Goal: Task Accomplishment & Management: Manage account settings

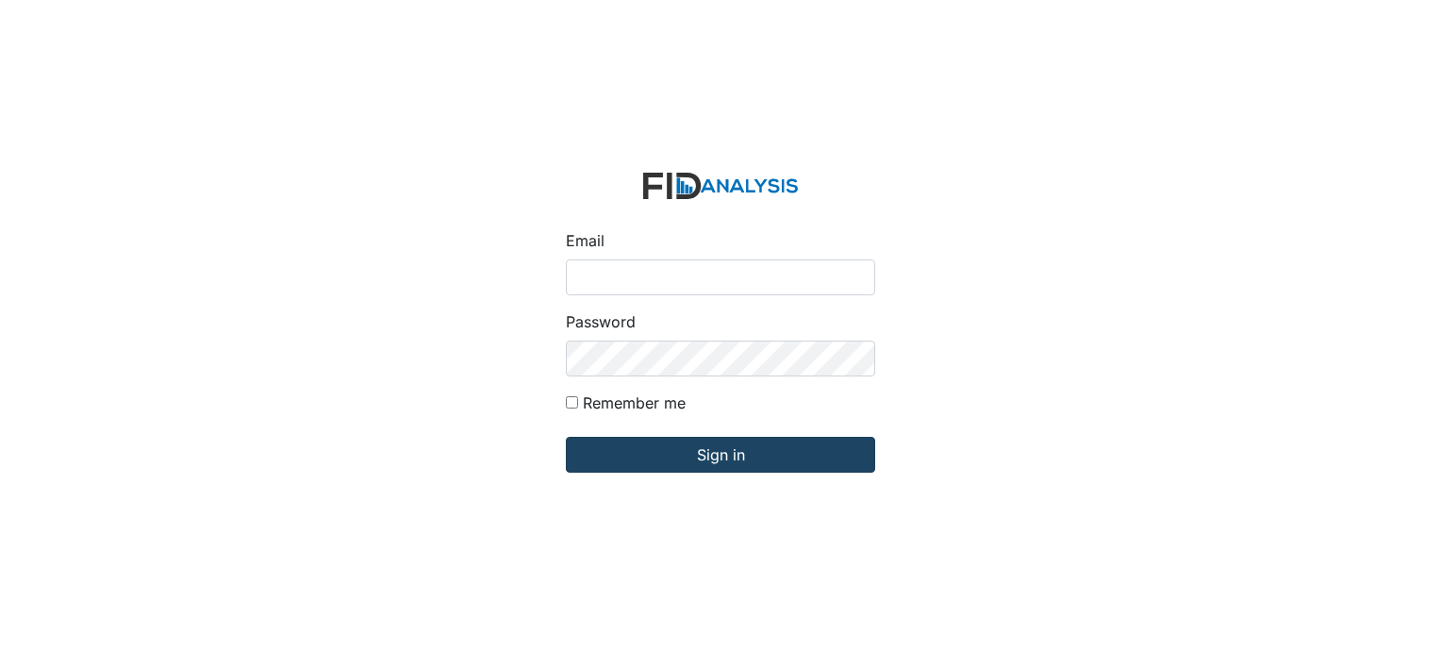
type input "[EMAIL_ADDRESS][DOMAIN_NAME]"
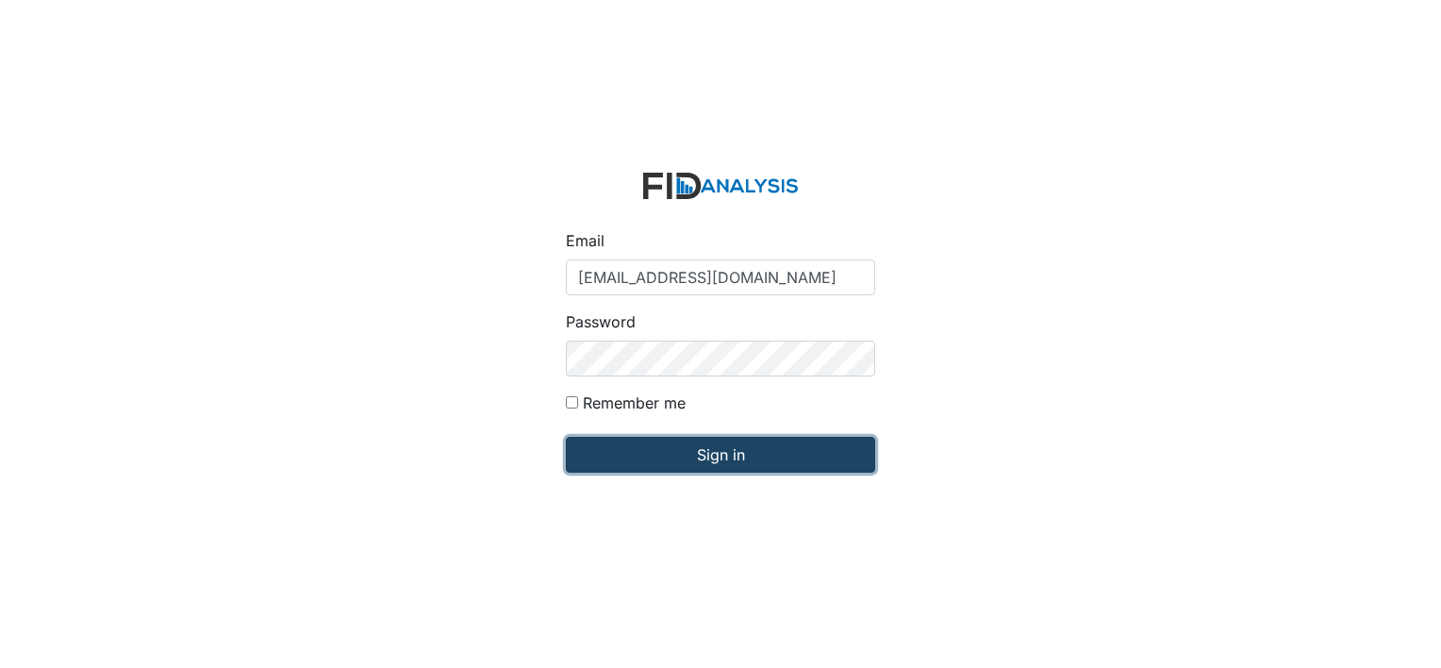
click at [720, 457] on input "Sign in" at bounding box center [720, 455] width 309 height 36
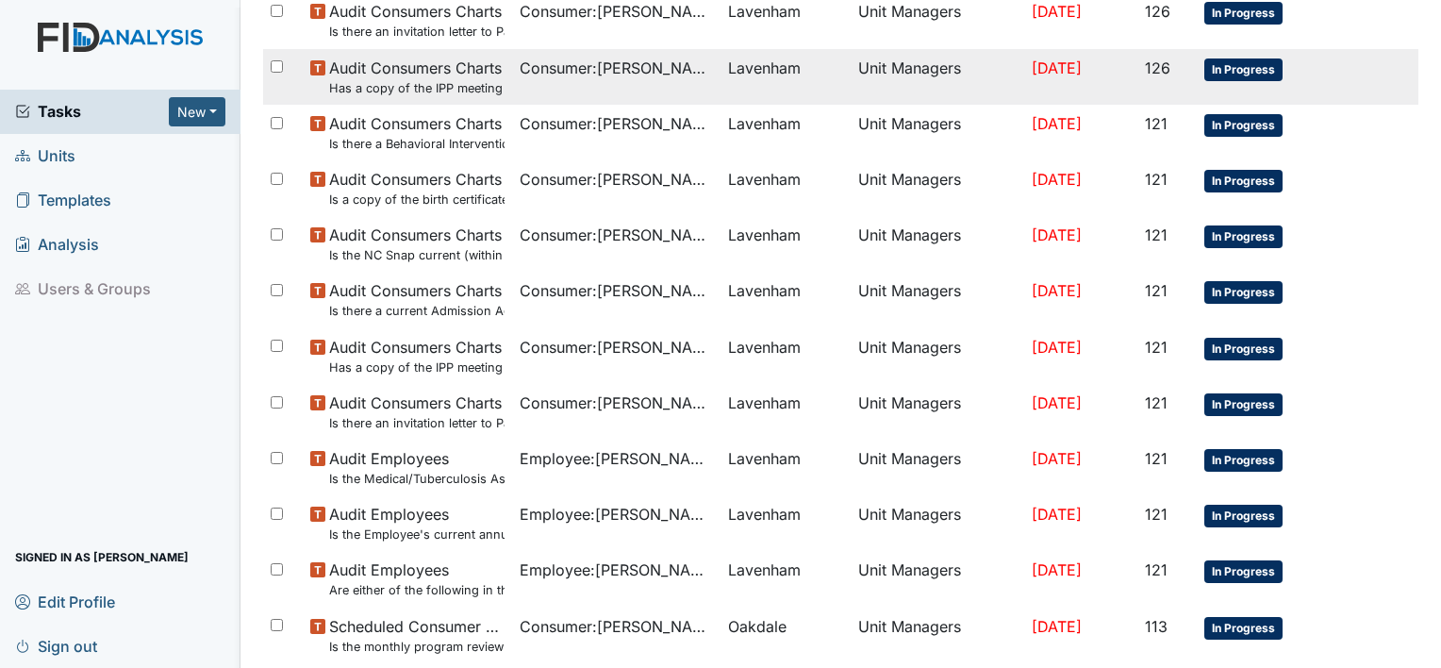
scroll to position [1245, 0]
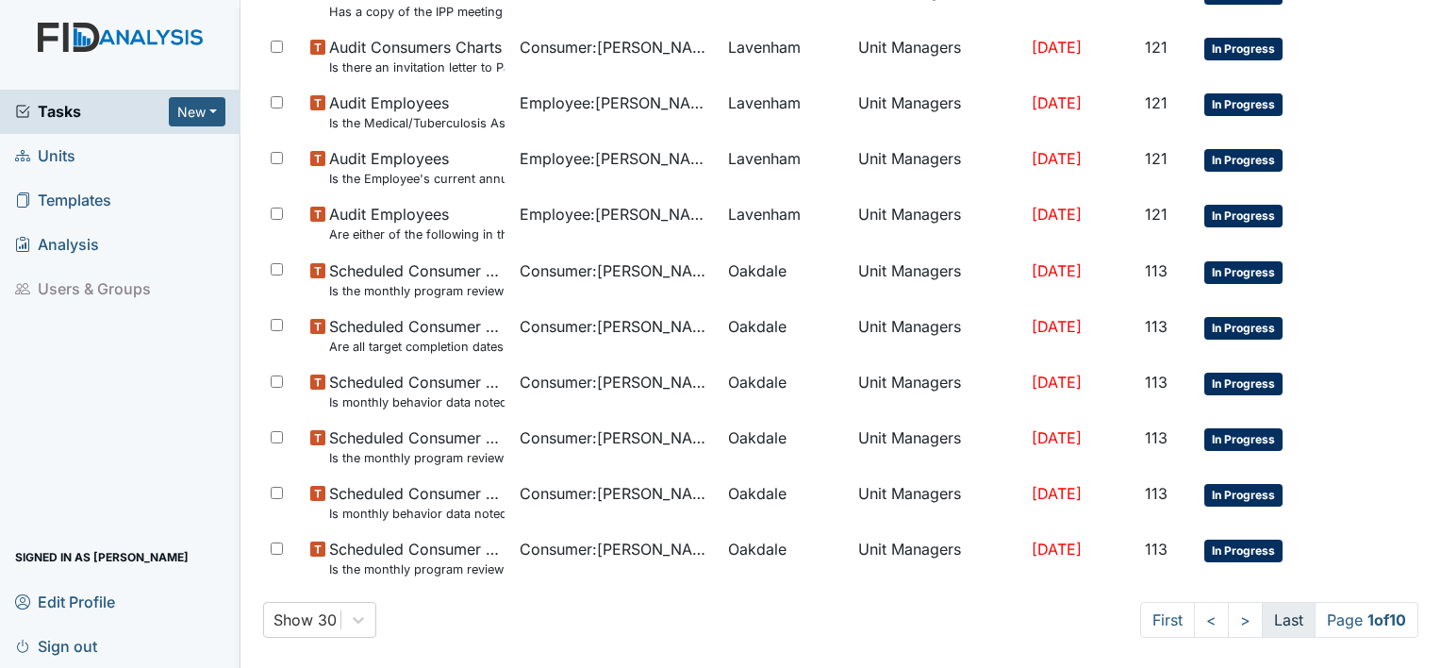
click at [1286, 622] on link "Last" at bounding box center [1289, 620] width 54 height 36
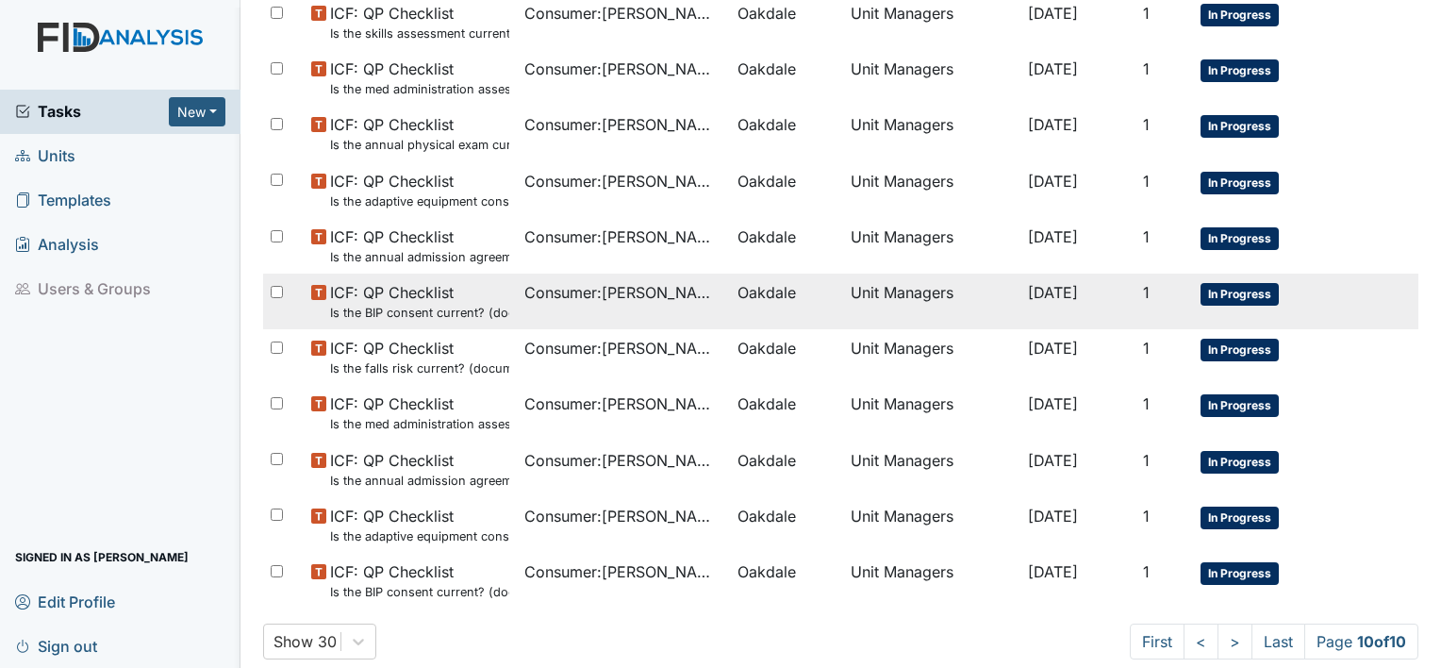
scroll to position [184, 0]
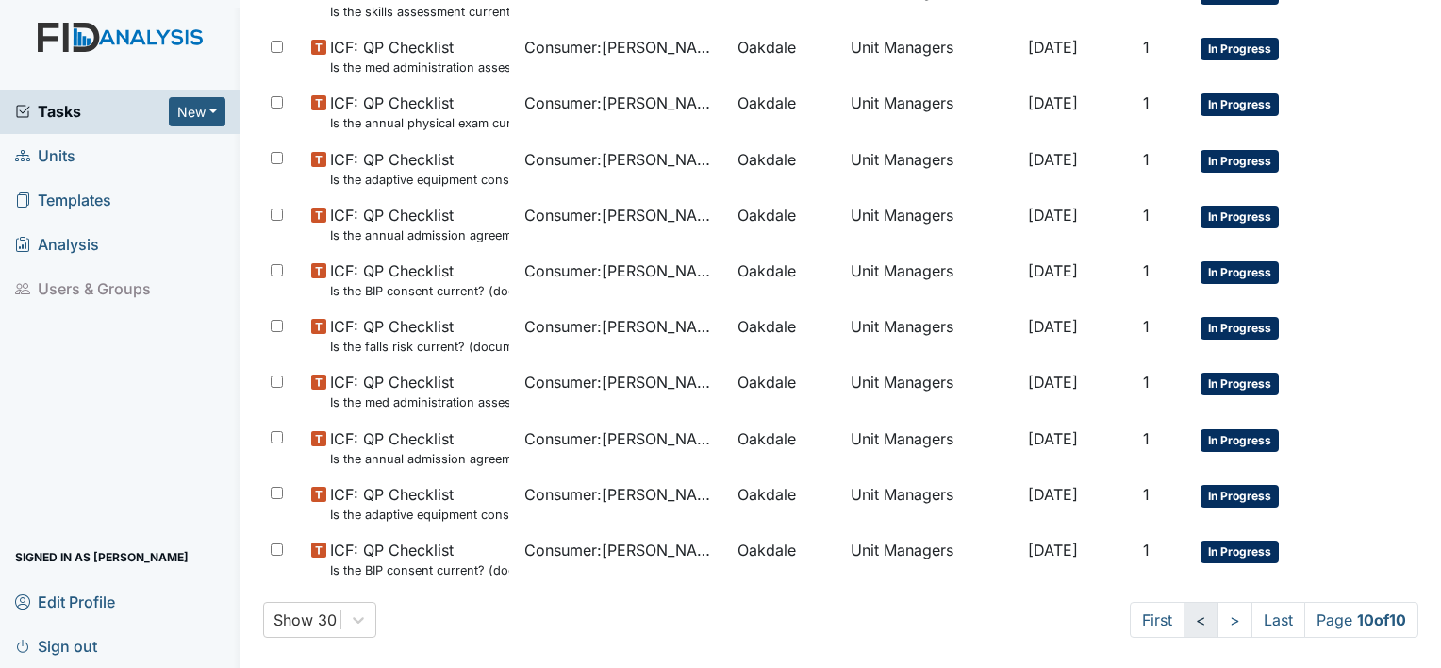
click at [1184, 616] on link "<" at bounding box center [1201, 620] width 35 height 36
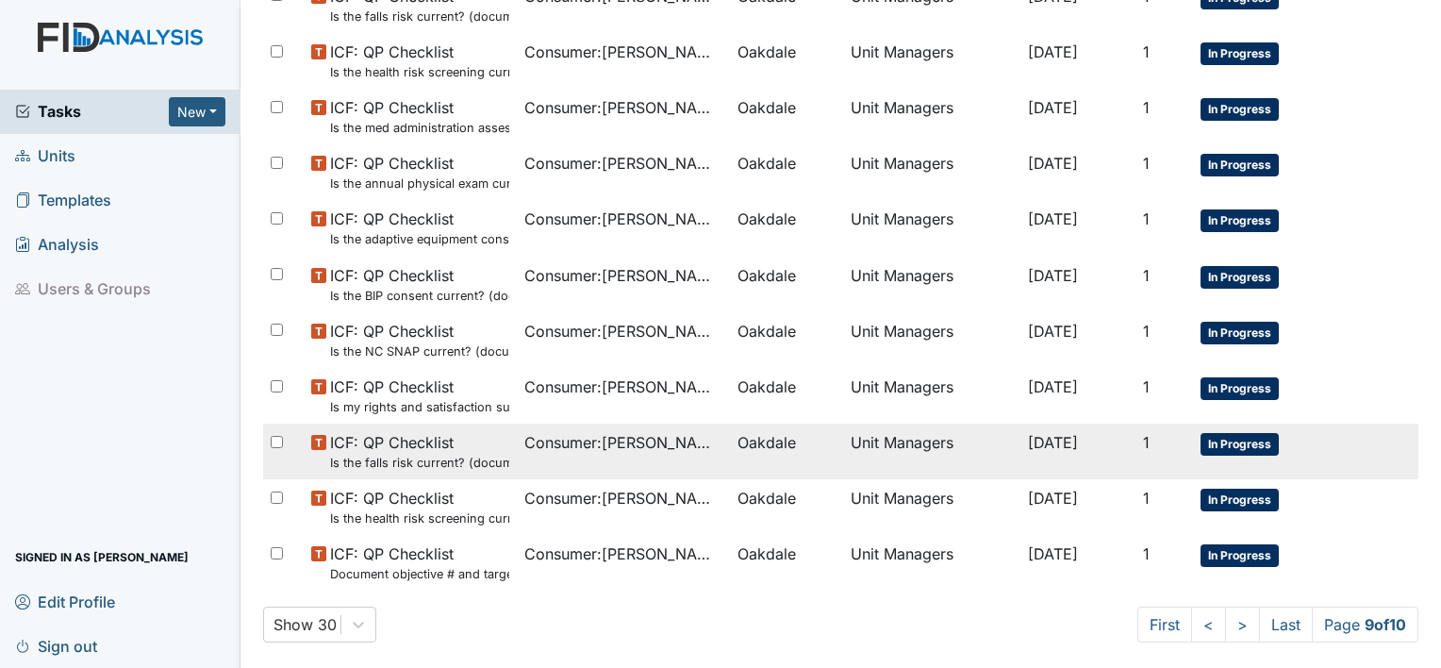
scroll to position [1245, 0]
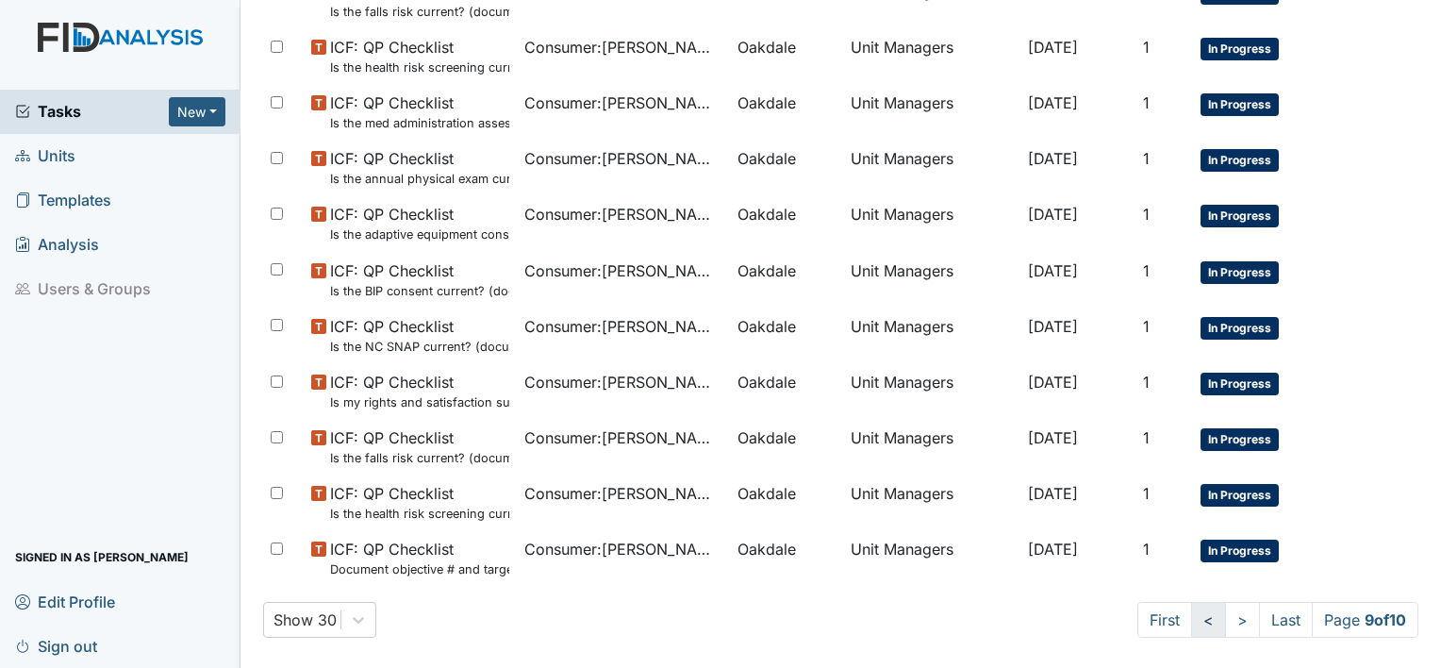
click at [1191, 622] on link "<" at bounding box center [1208, 620] width 35 height 36
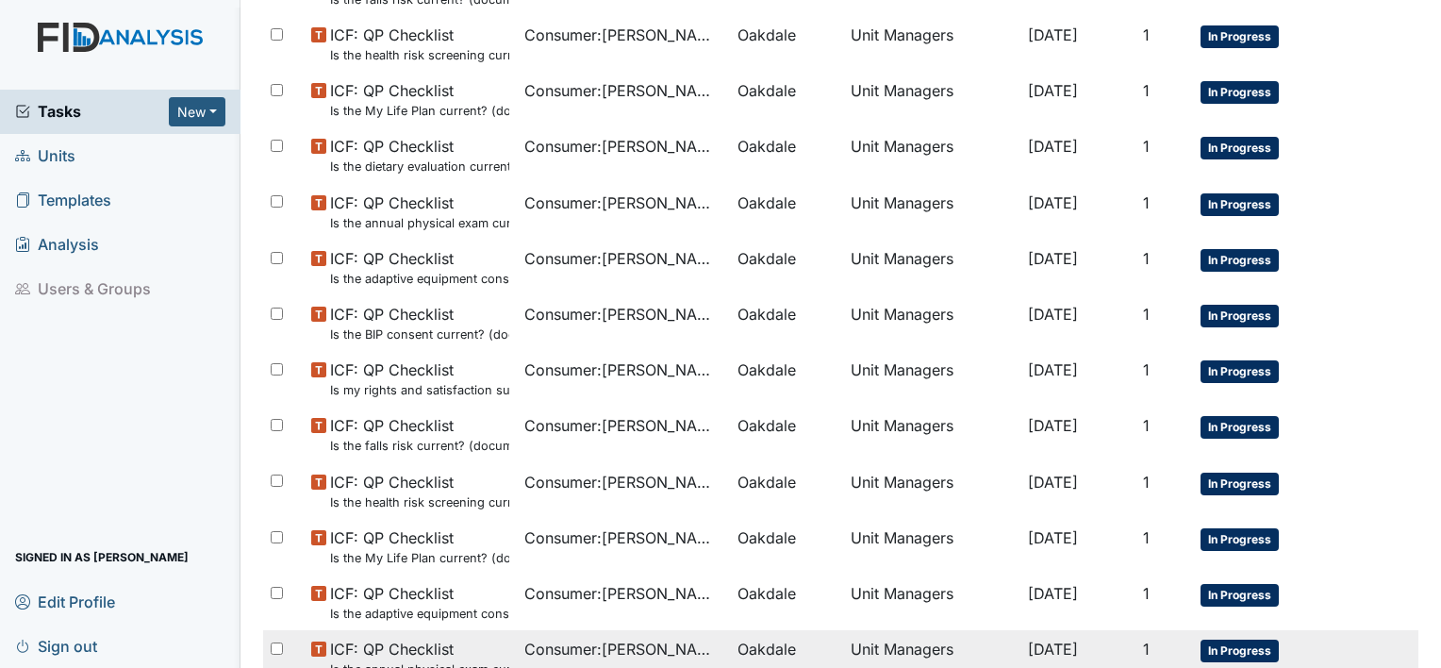
scroll to position [1245, 0]
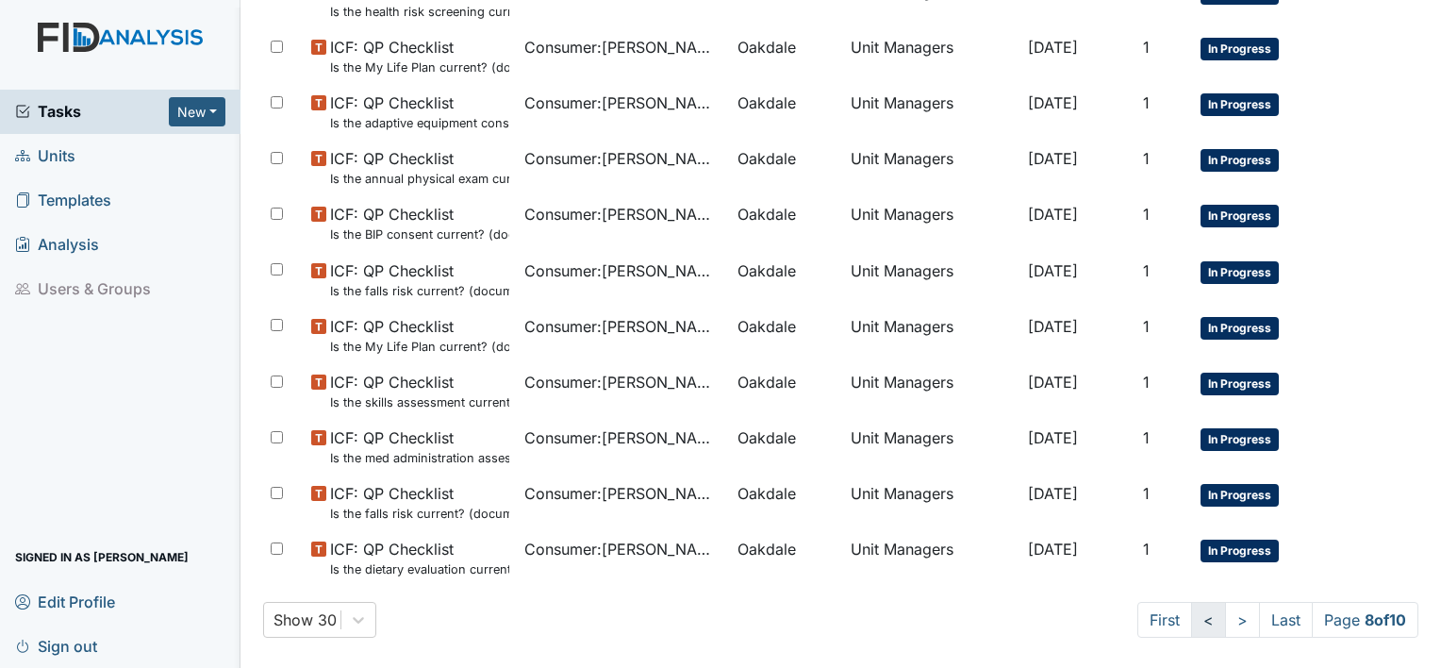
click at [1192, 615] on link "<" at bounding box center [1208, 620] width 35 height 36
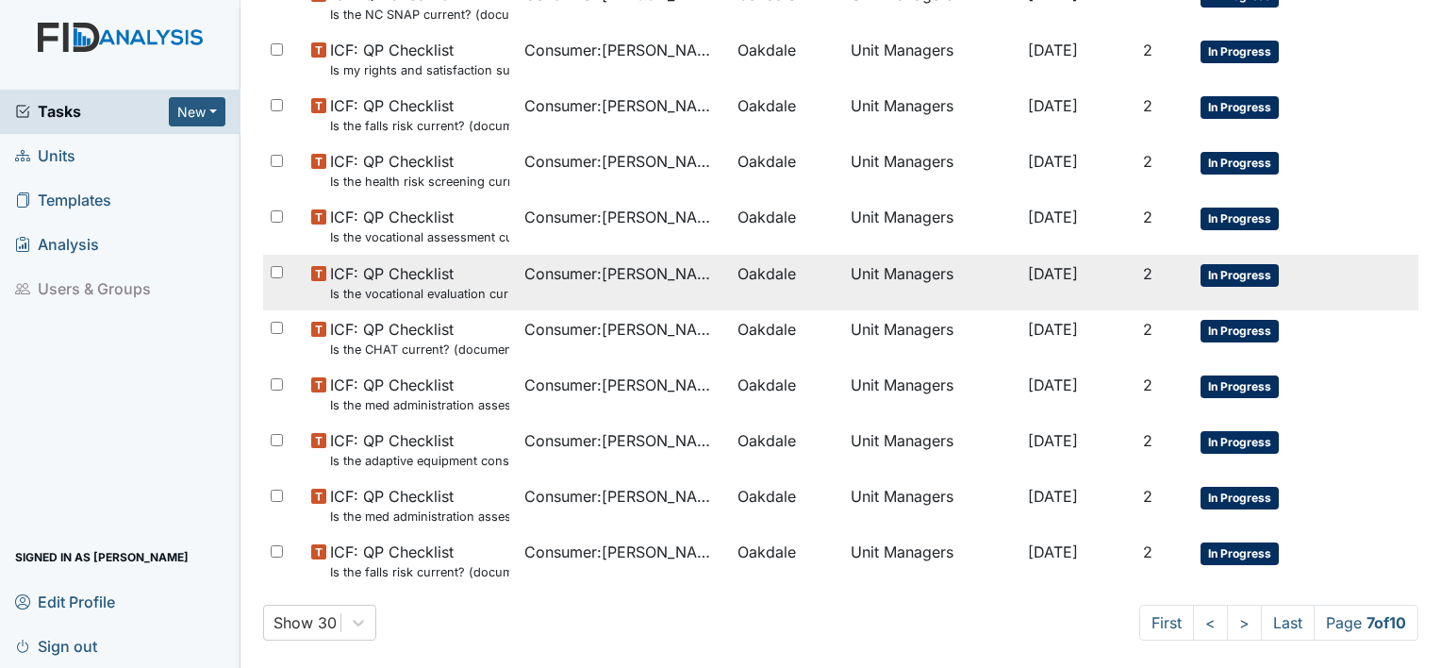
scroll to position [1245, 0]
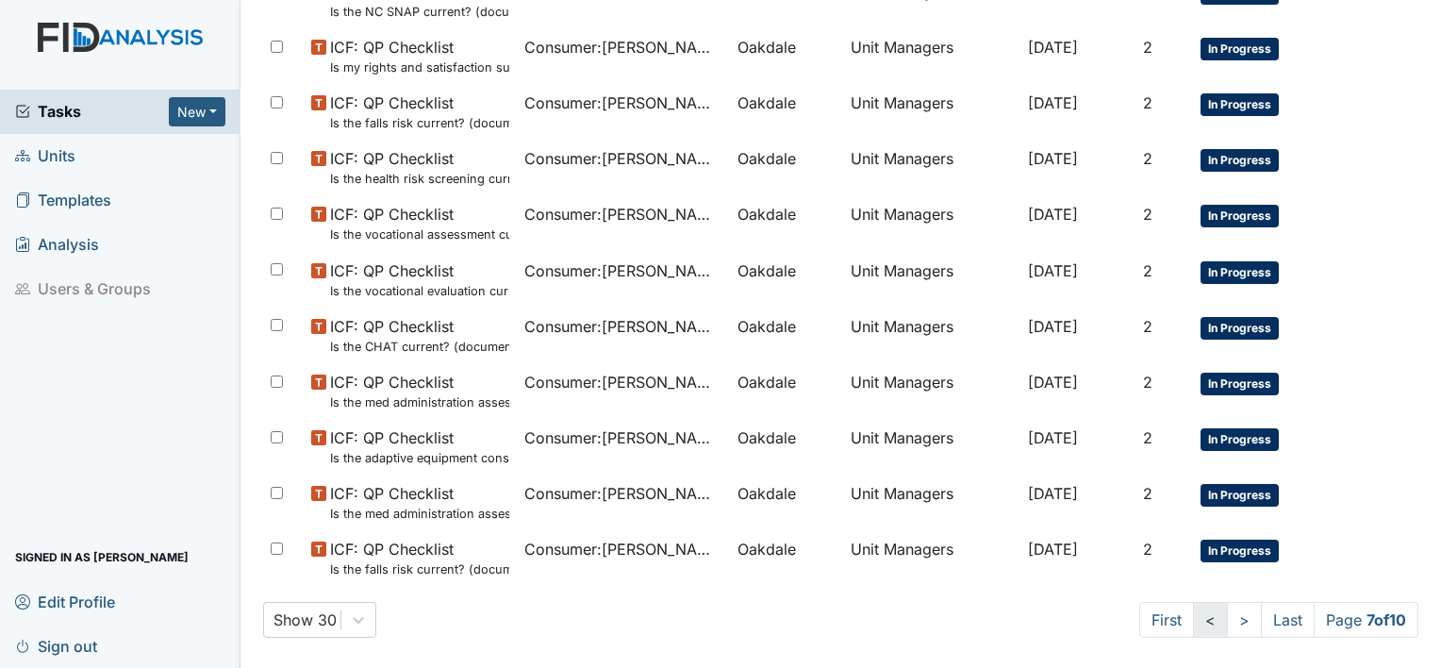
click at [1193, 625] on link "<" at bounding box center [1210, 620] width 35 height 36
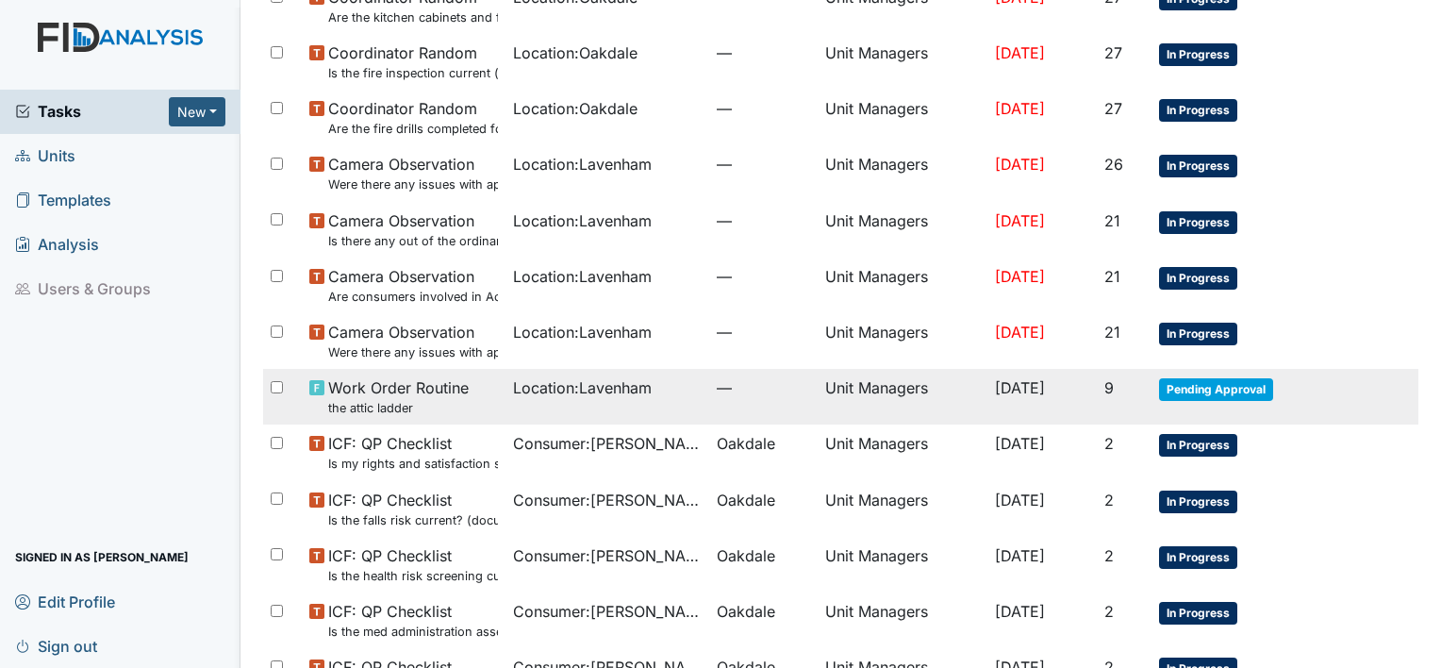
scroll to position [1245, 0]
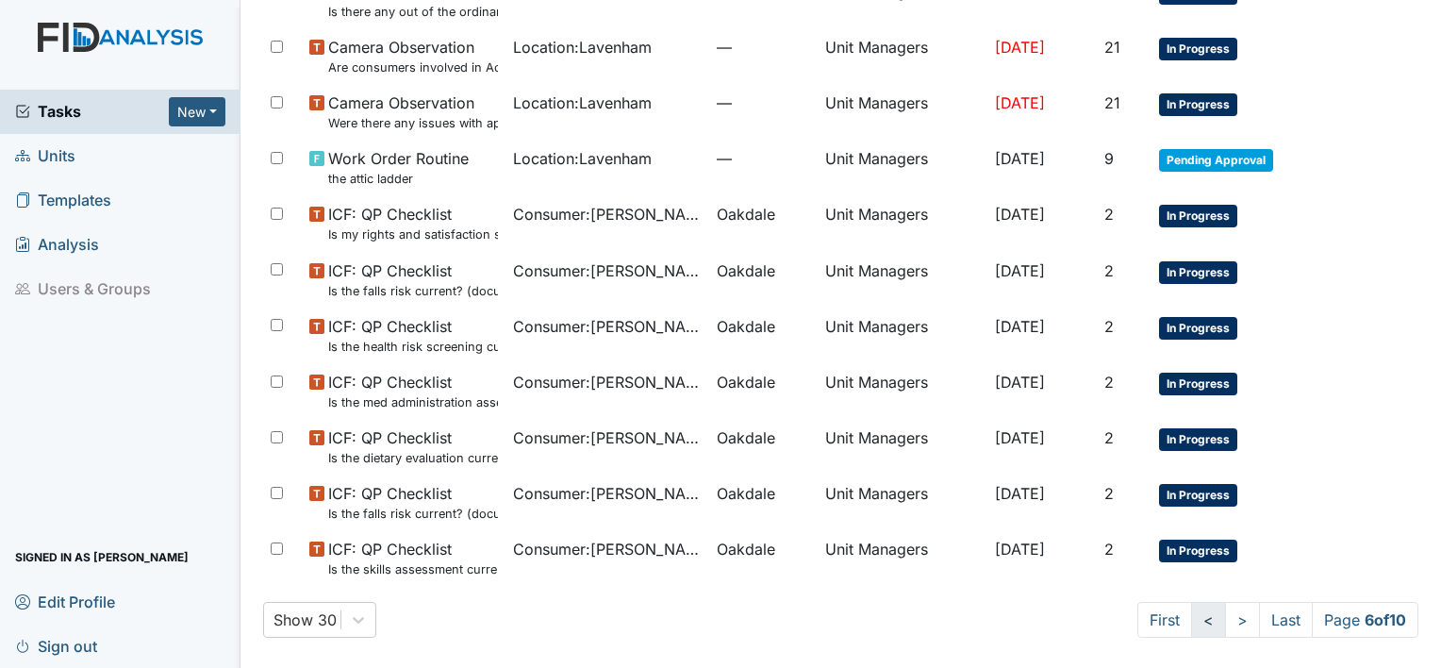
click at [1191, 625] on link "<" at bounding box center [1208, 620] width 35 height 36
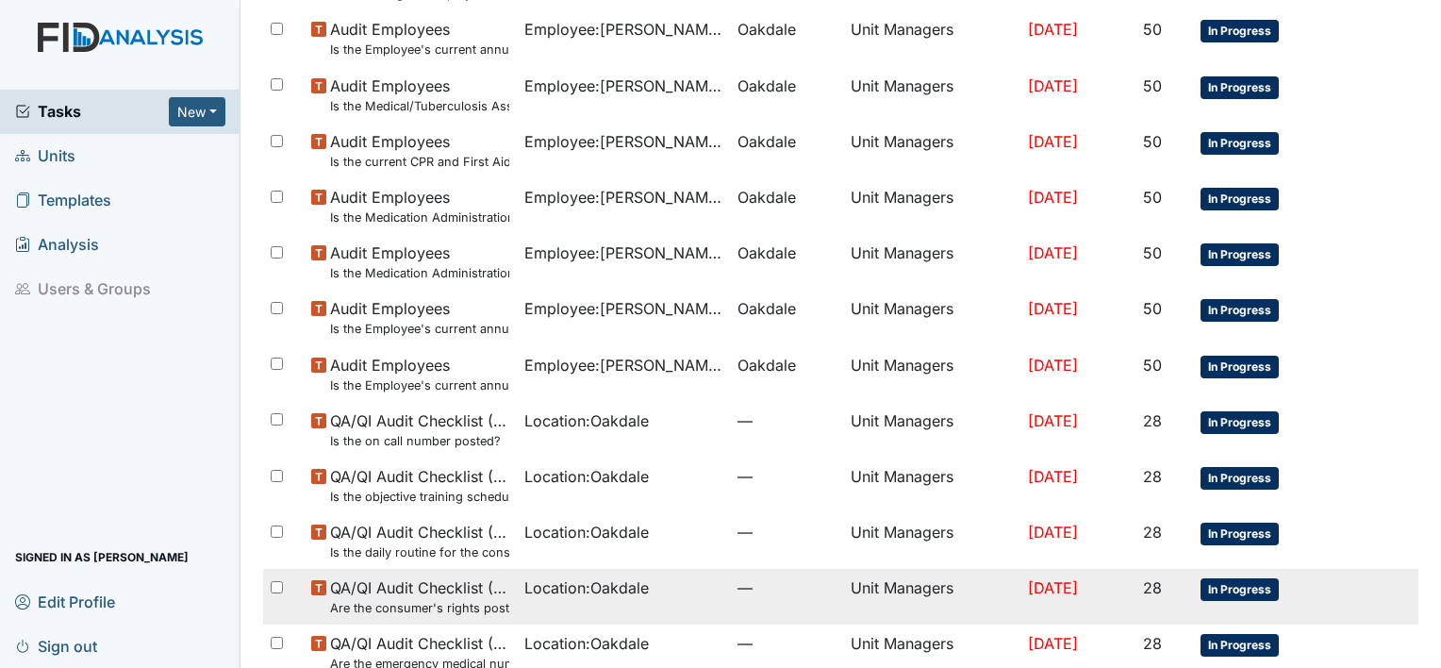
scroll to position [1245, 0]
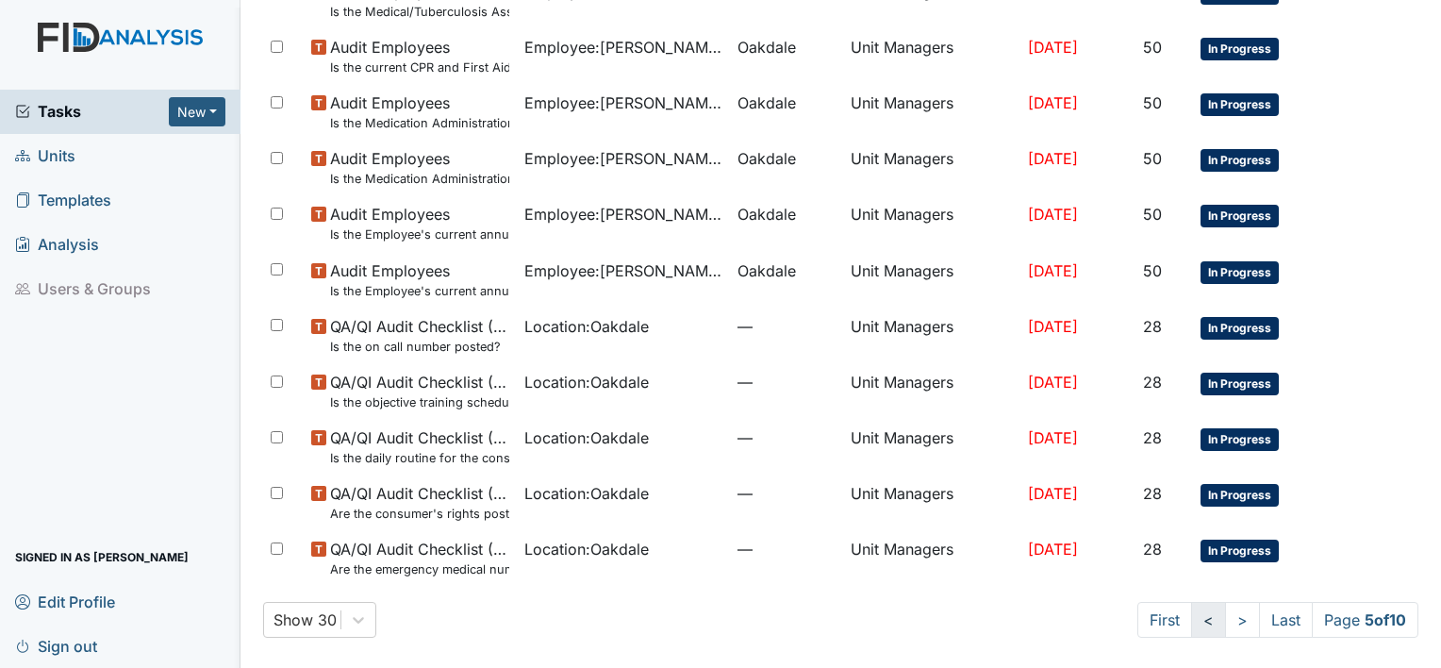
click at [1191, 622] on link "<" at bounding box center [1208, 620] width 35 height 36
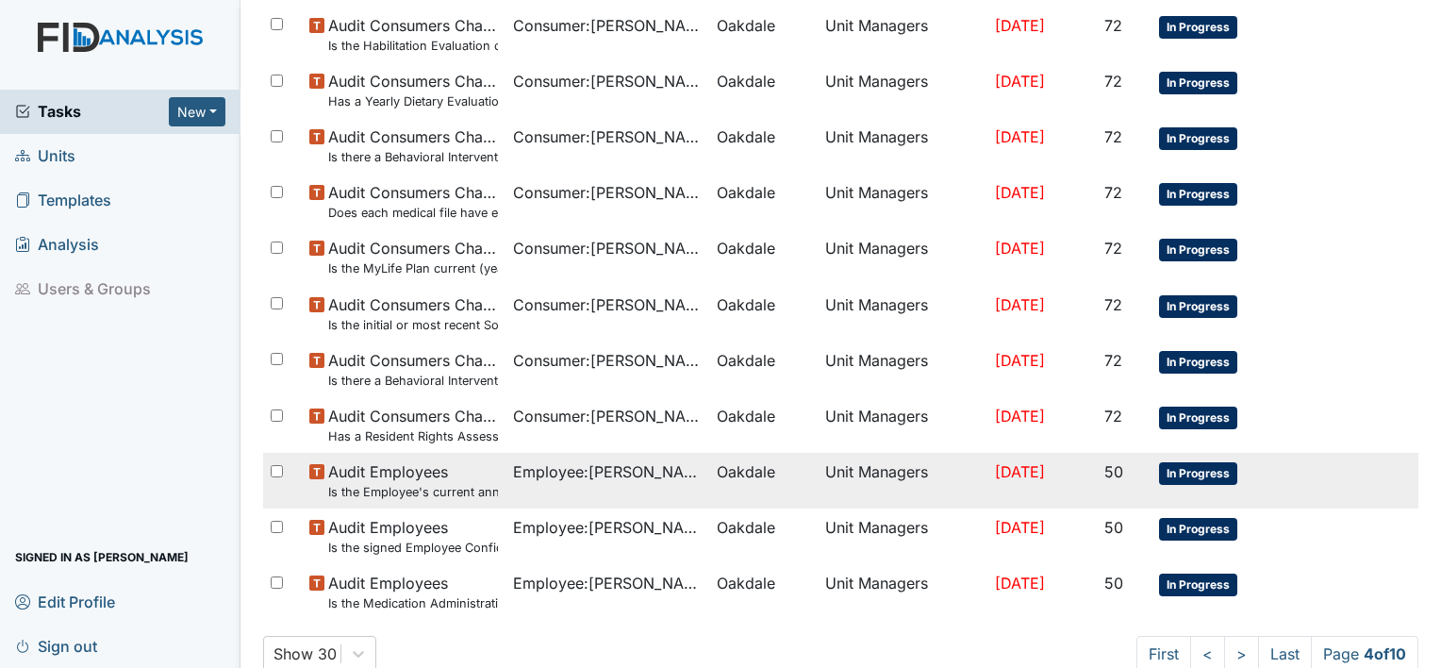
scroll to position [1245, 0]
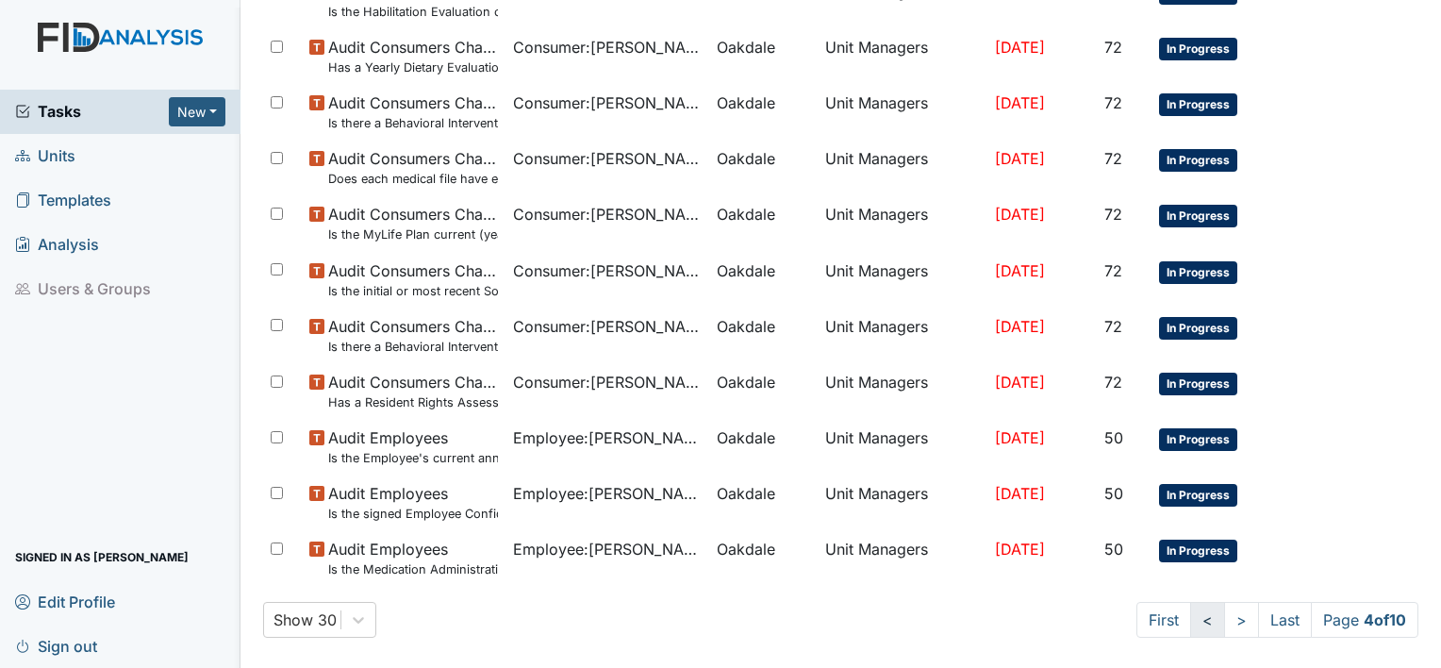
click at [1192, 622] on link "<" at bounding box center [1207, 620] width 35 height 36
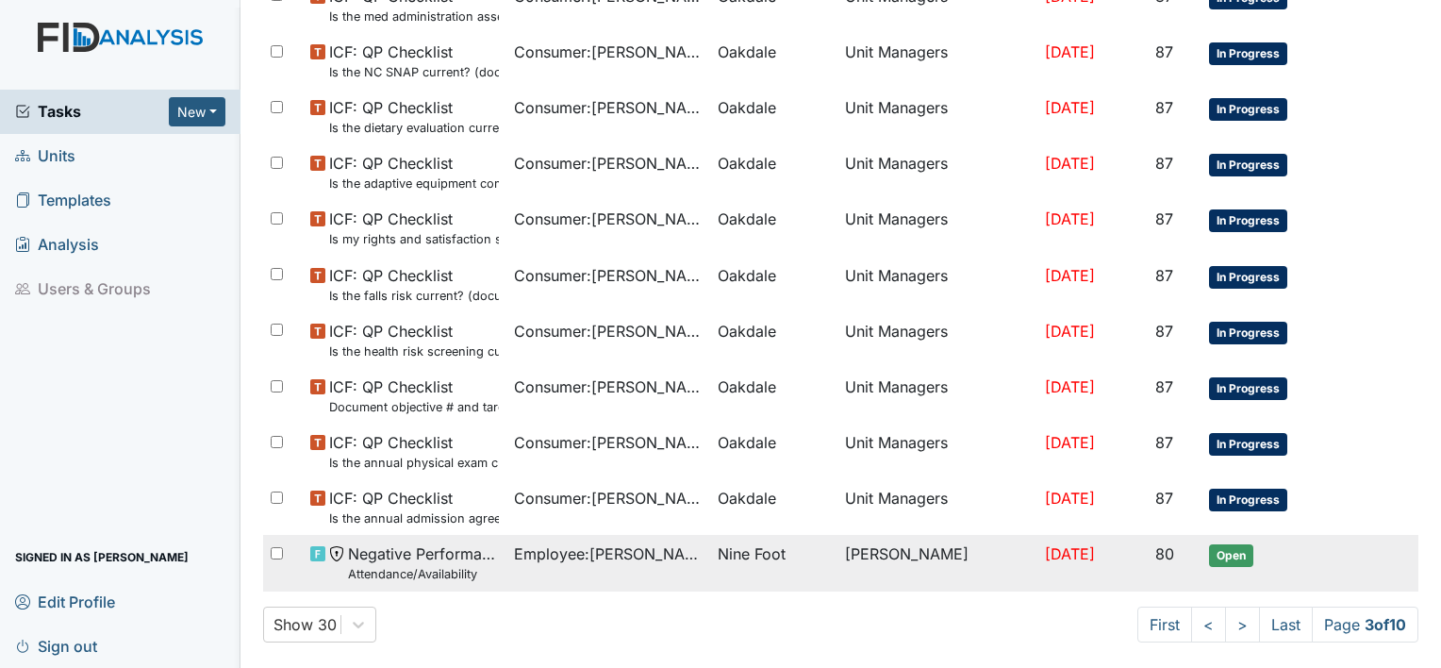
scroll to position [1245, 0]
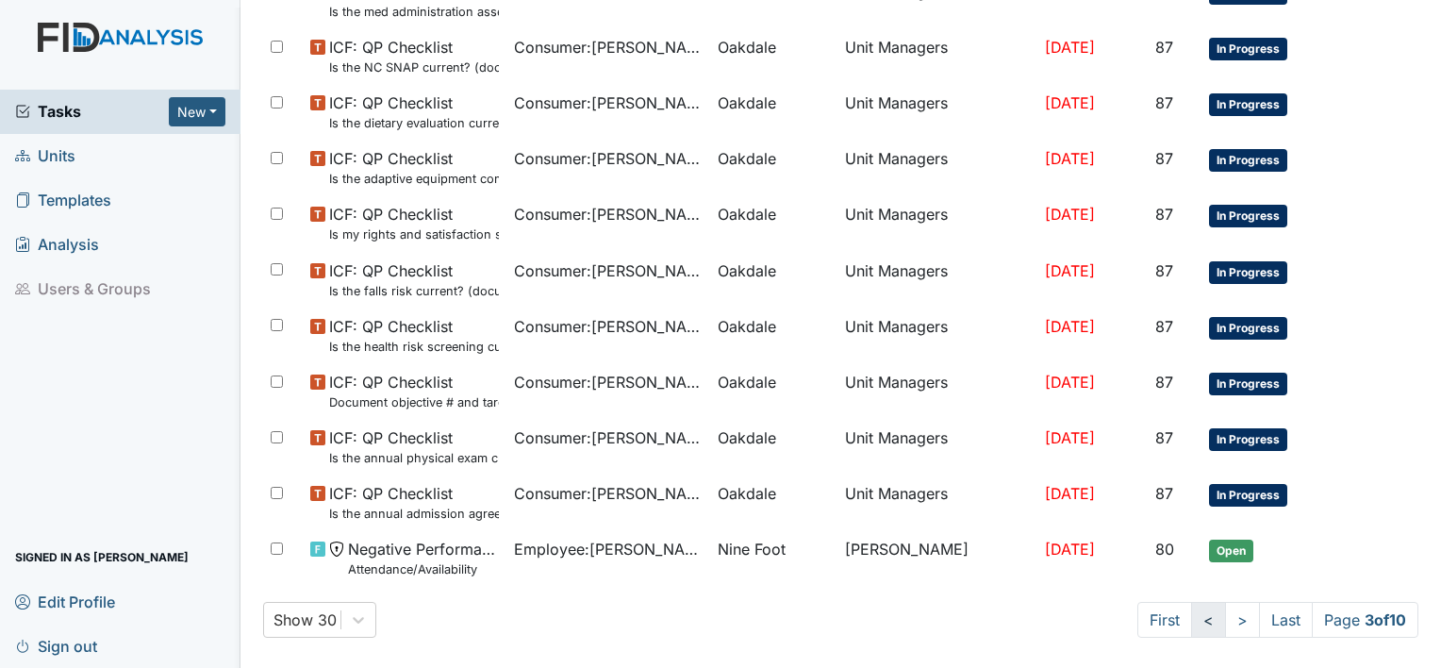
click at [1191, 613] on link "<" at bounding box center [1208, 620] width 35 height 36
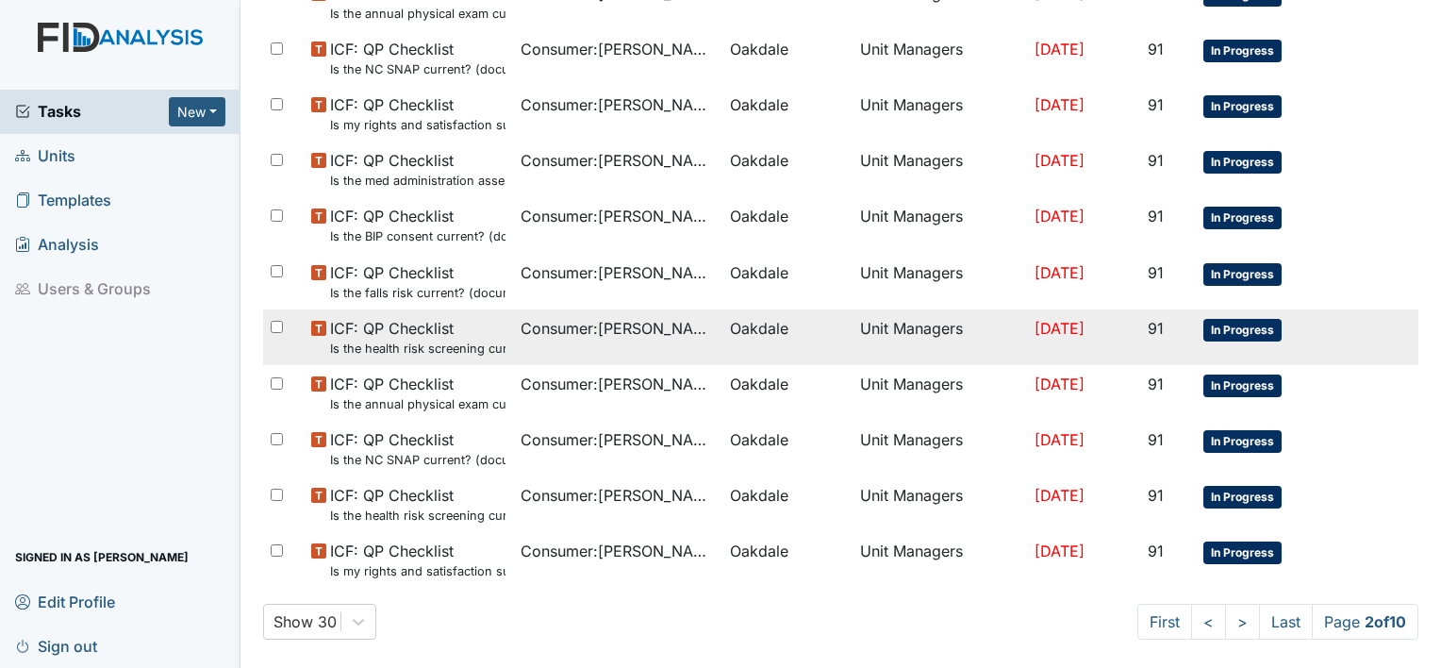
scroll to position [1245, 0]
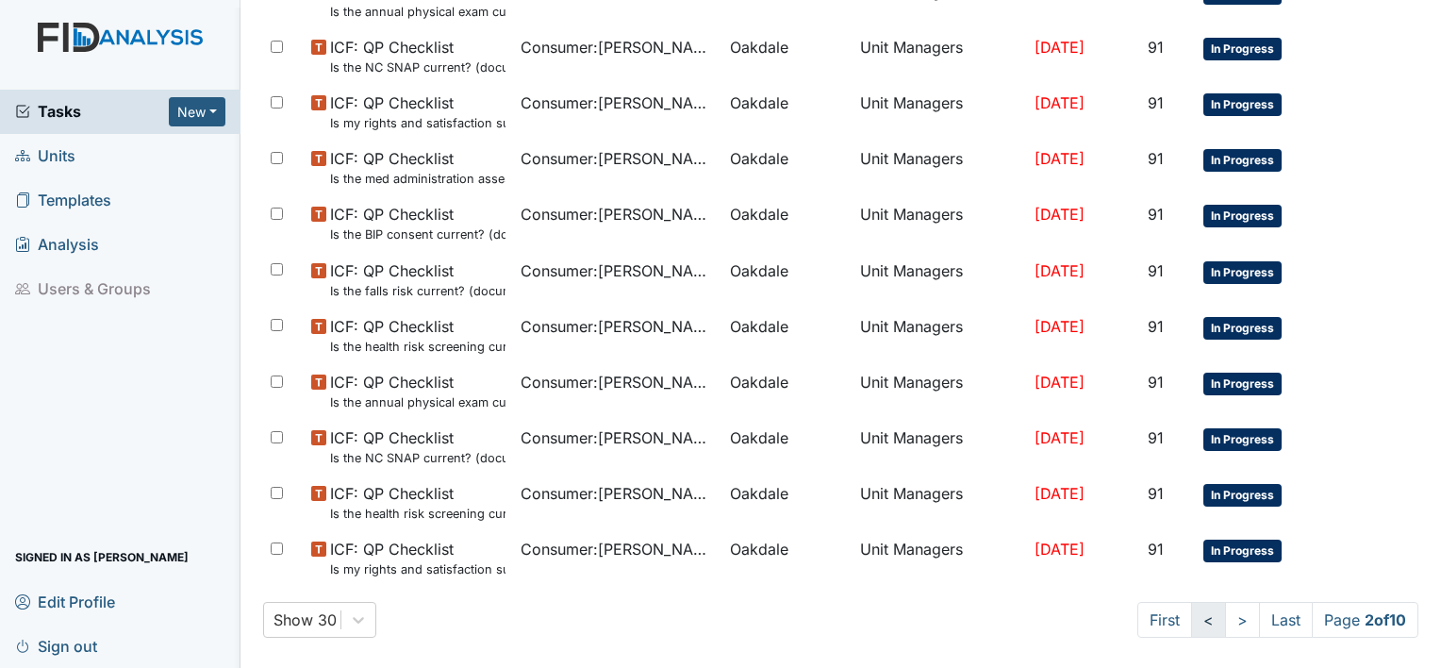
click at [1196, 624] on link "<" at bounding box center [1208, 620] width 35 height 36
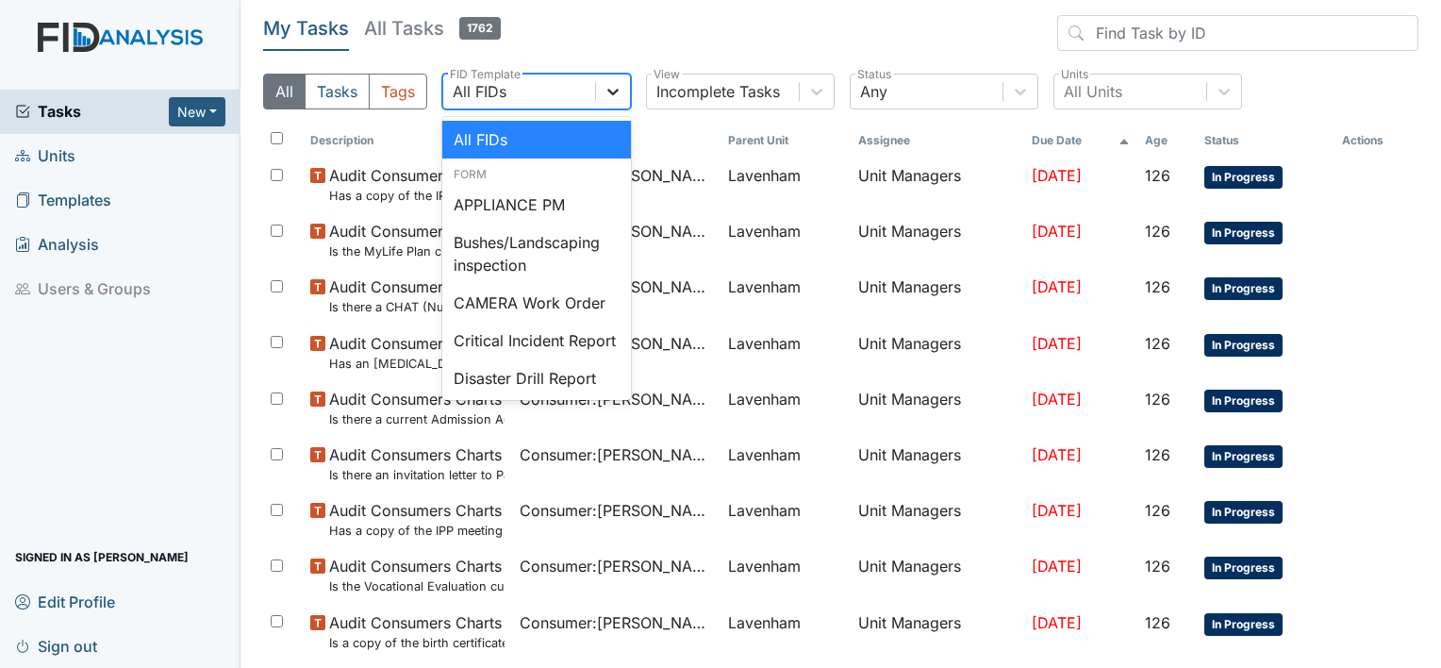
click at [612, 98] on icon at bounding box center [613, 91] width 19 height 19
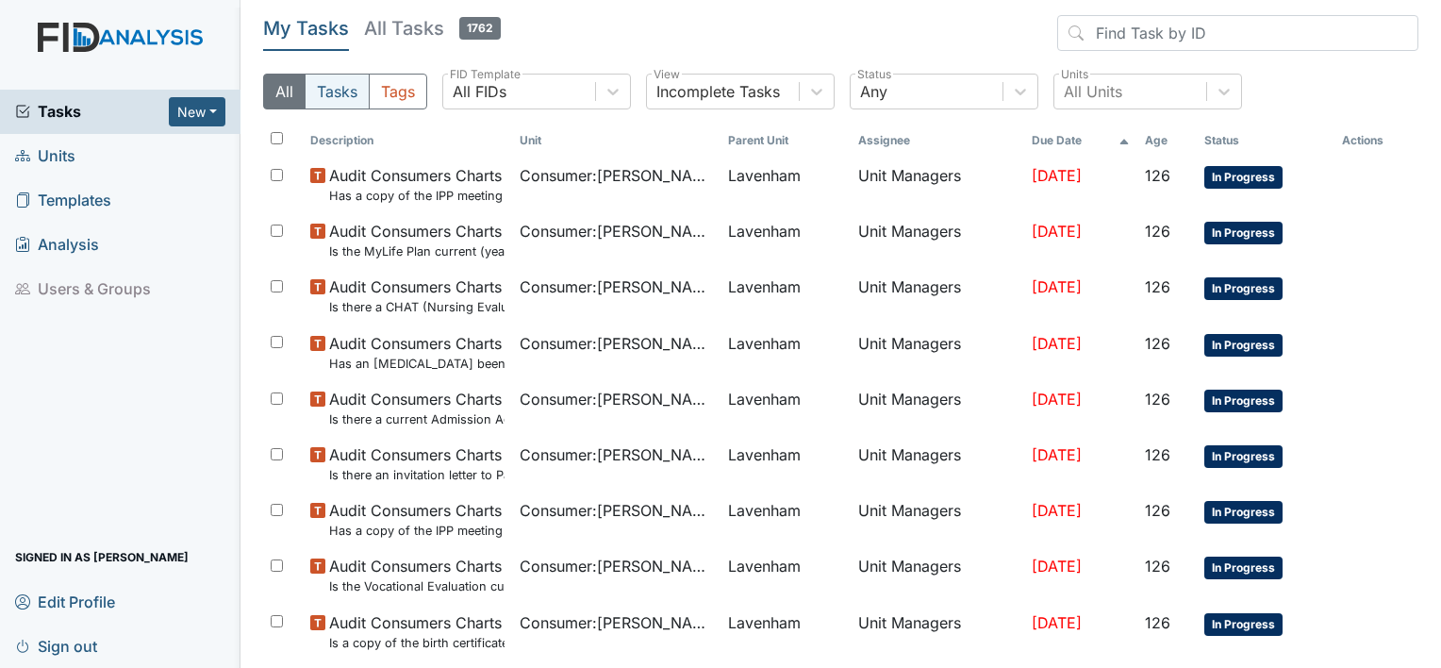
click at [341, 93] on button "Tasks" at bounding box center [337, 92] width 65 height 36
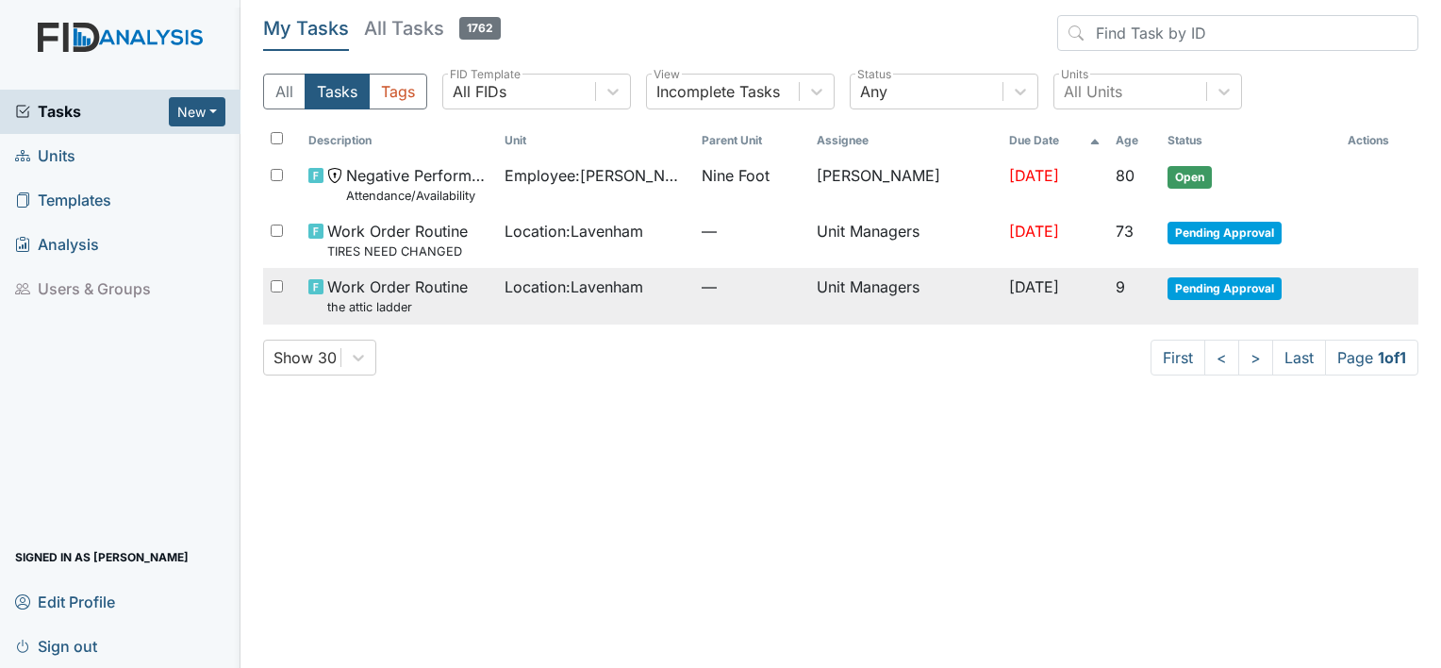
click at [1231, 291] on span "Pending Approval" at bounding box center [1225, 288] width 114 height 23
